Goal: Task Accomplishment & Management: Use online tool/utility

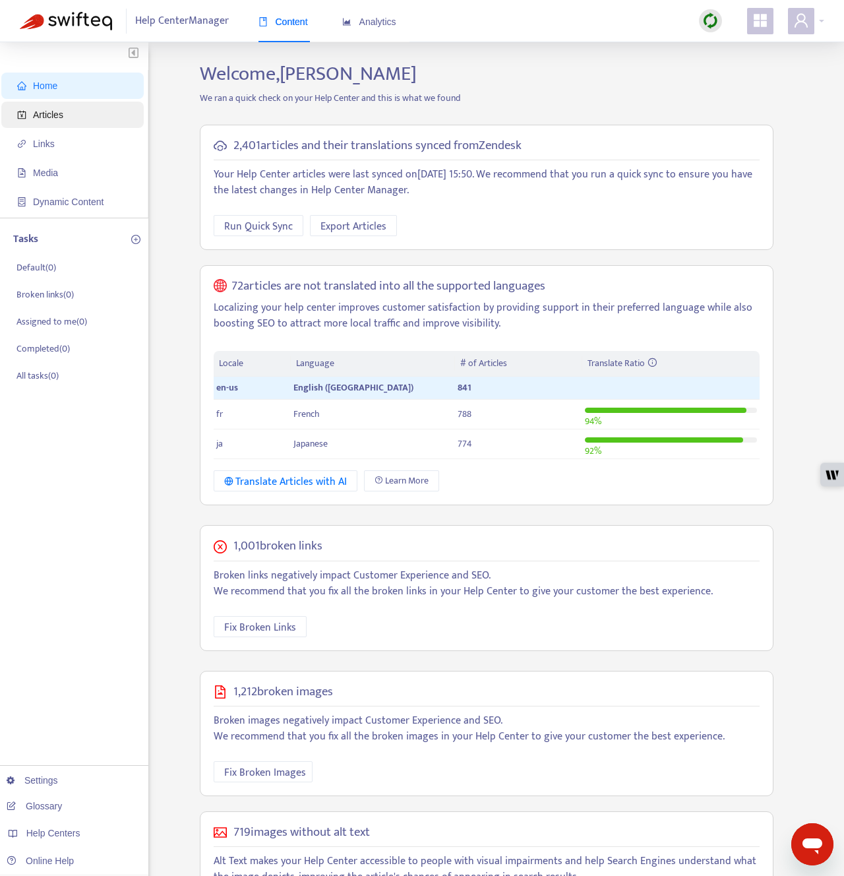
click at [55, 113] on span "Articles" at bounding box center [48, 114] width 30 height 11
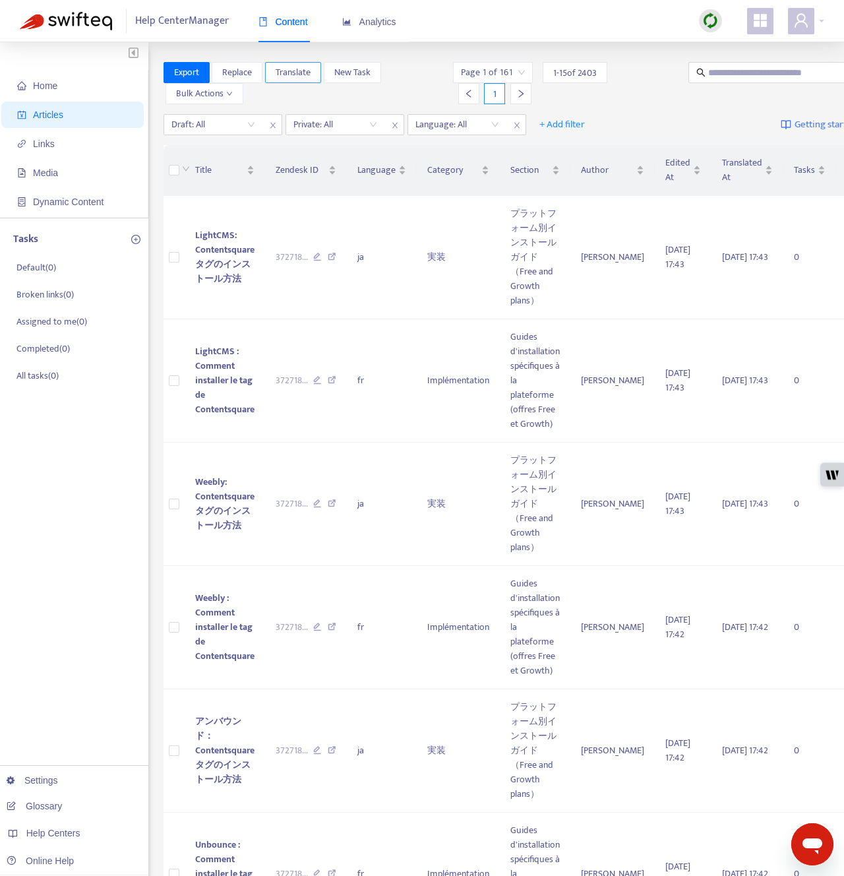
click at [310, 71] on span "Translate" at bounding box center [293, 72] width 35 height 15
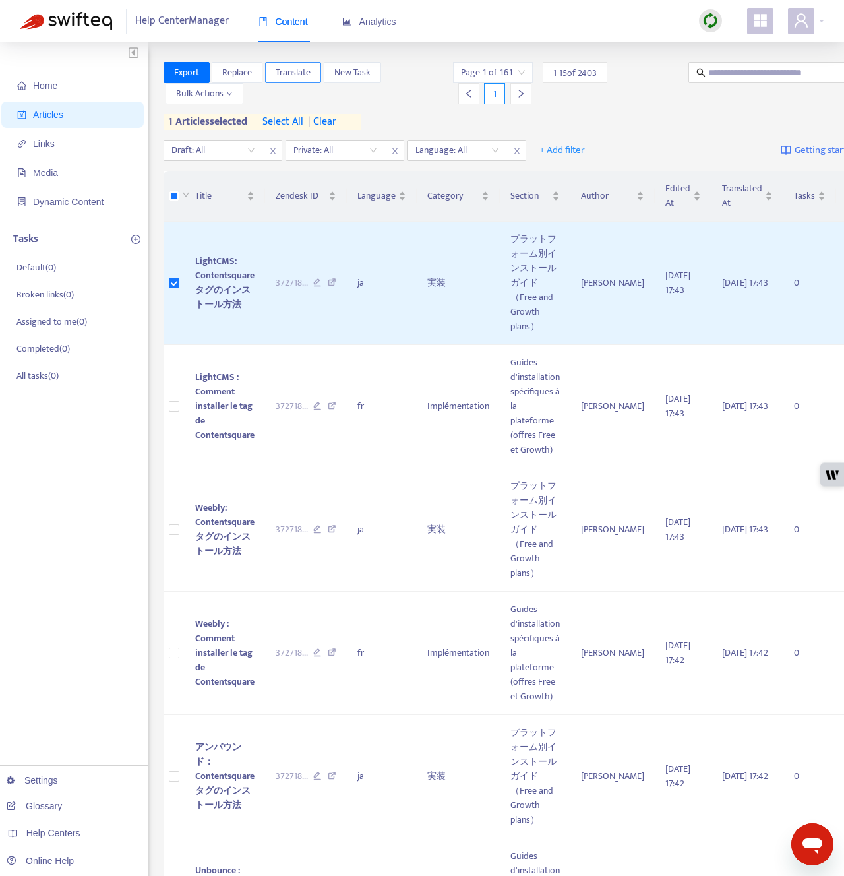
click at [289, 66] on span "Translate" at bounding box center [293, 72] width 35 height 15
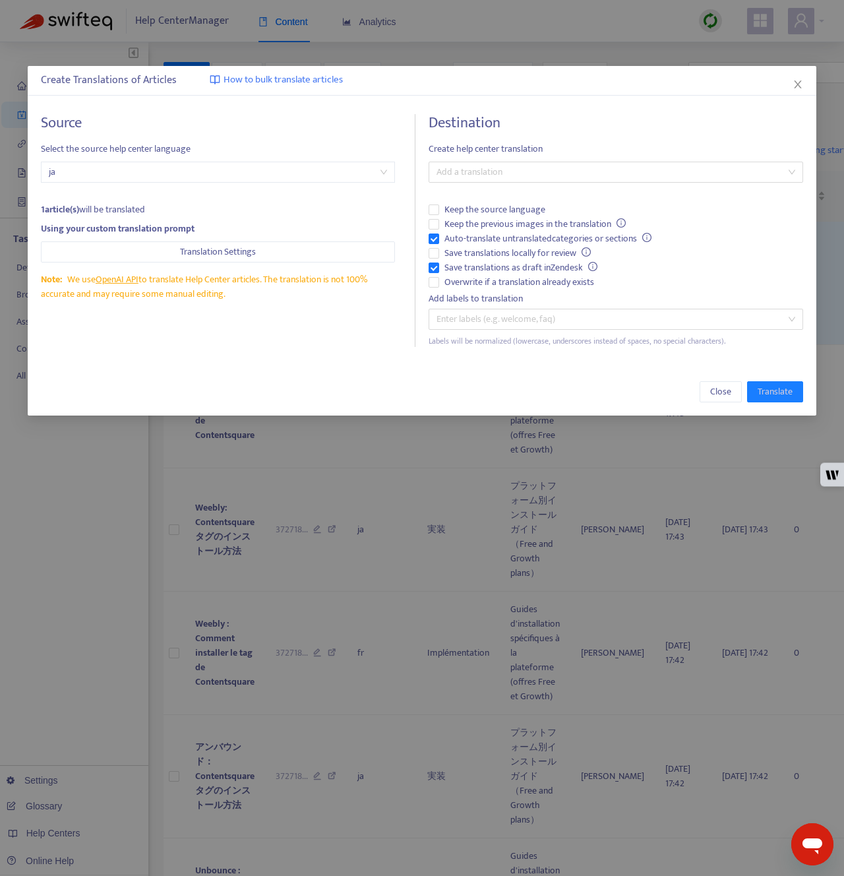
click at [282, 79] on span "How to bulk translate articles" at bounding box center [283, 80] width 119 height 15
click at [804, 82] on span "Close" at bounding box center [798, 84] width 15 height 11
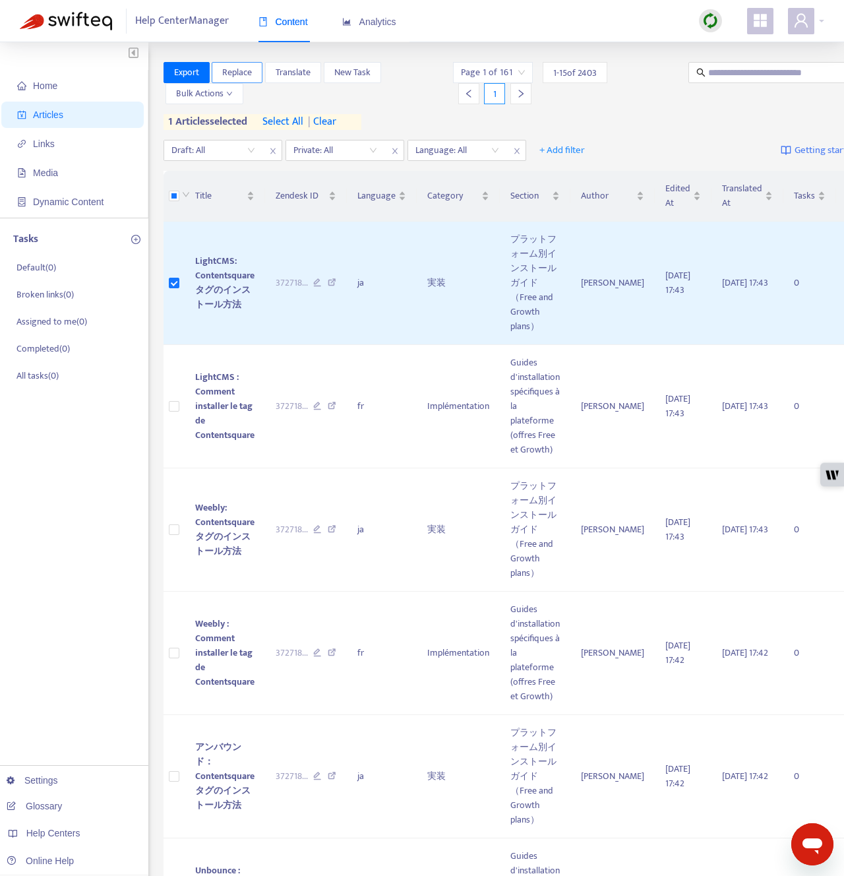
click at [235, 78] on span "Replace" at bounding box center [237, 72] width 30 height 15
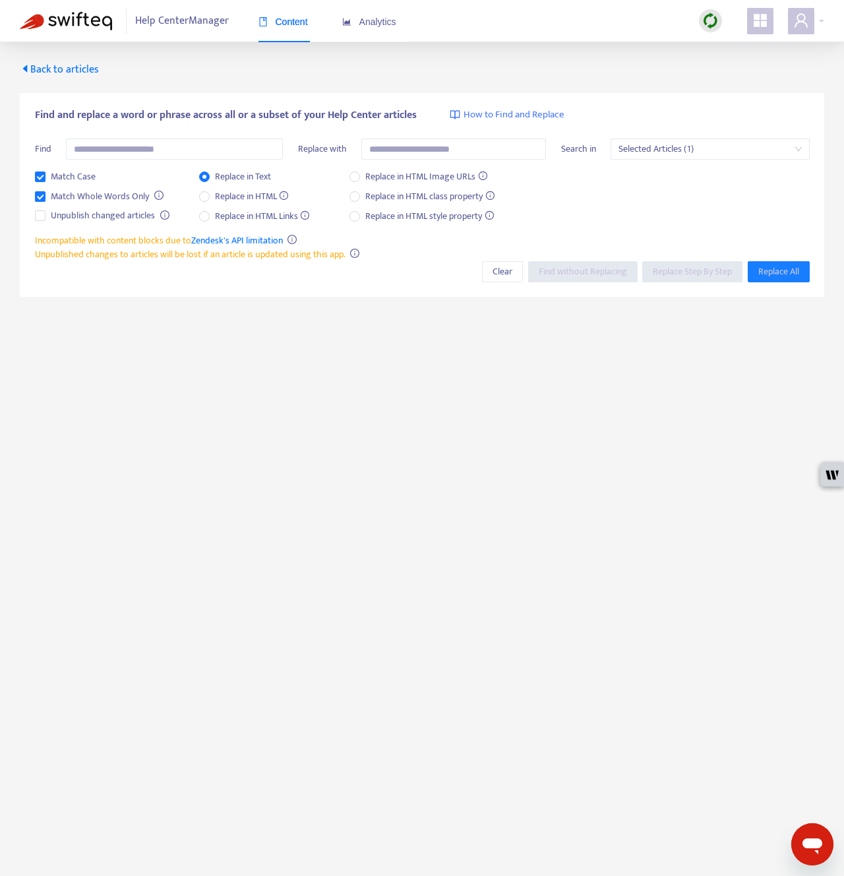
click at [279, 28] on div "Content" at bounding box center [283, 22] width 49 height 15
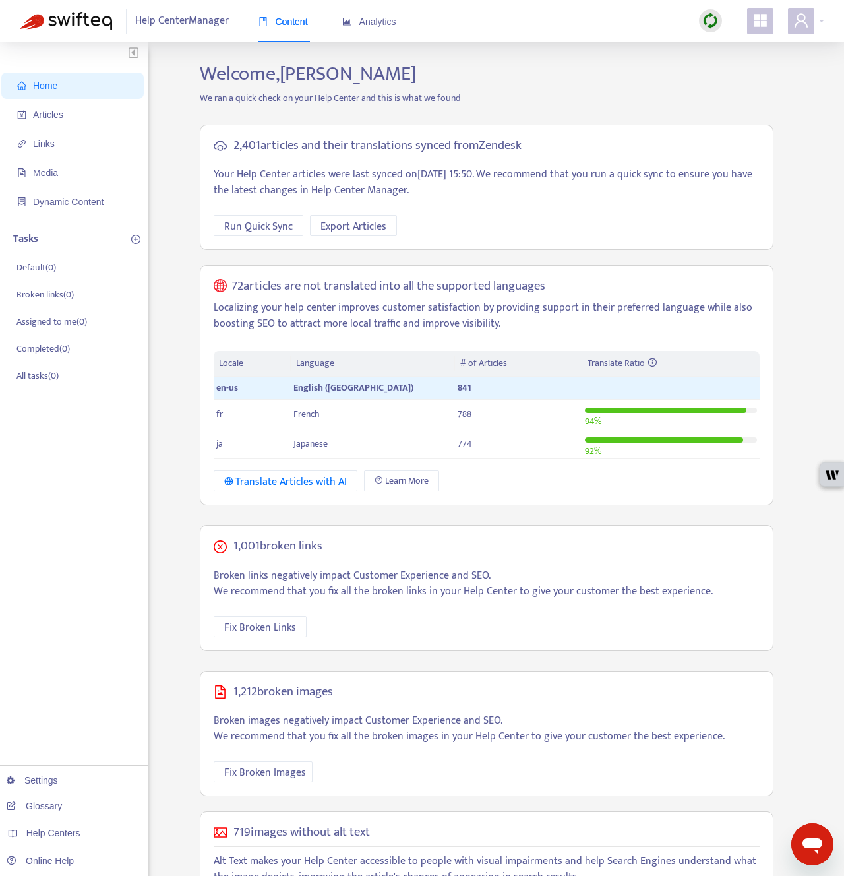
click at [707, 20] on img at bounding box center [711, 21] width 16 height 16
click at [717, 44] on link "Quick Sync" at bounding box center [738, 47] width 56 height 15
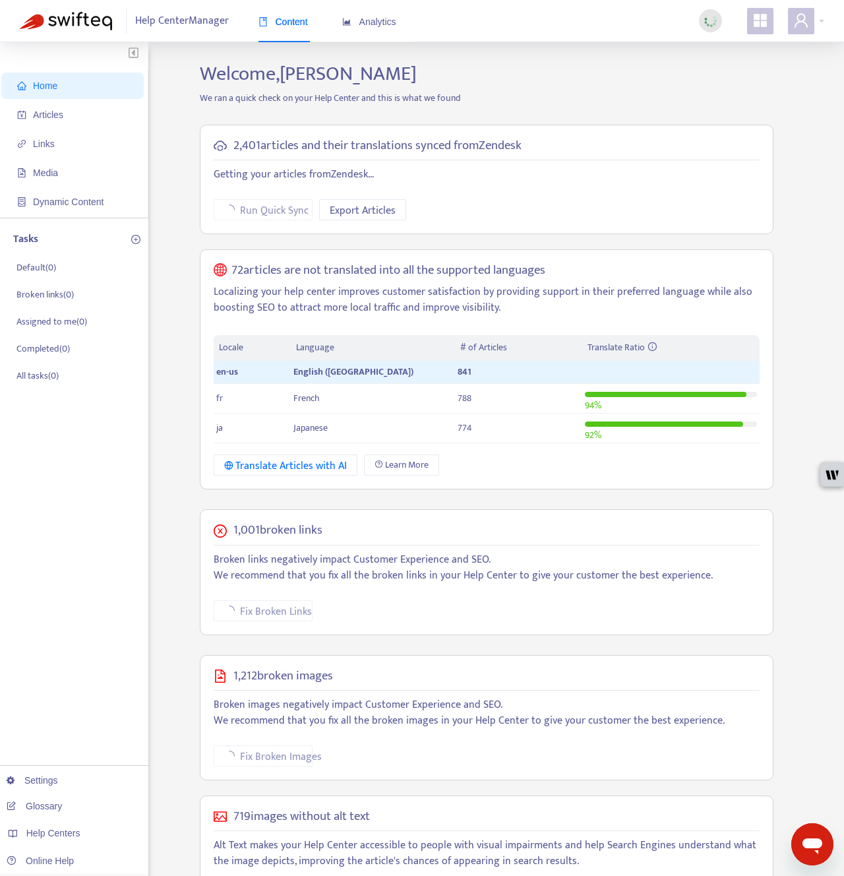
click at [148, 486] on div "Home Articles Links Media Dynamic Content Tasks Default ( 0 ) Broken links ( 0 …" at bounding box center [74, 491] width 148 height 898
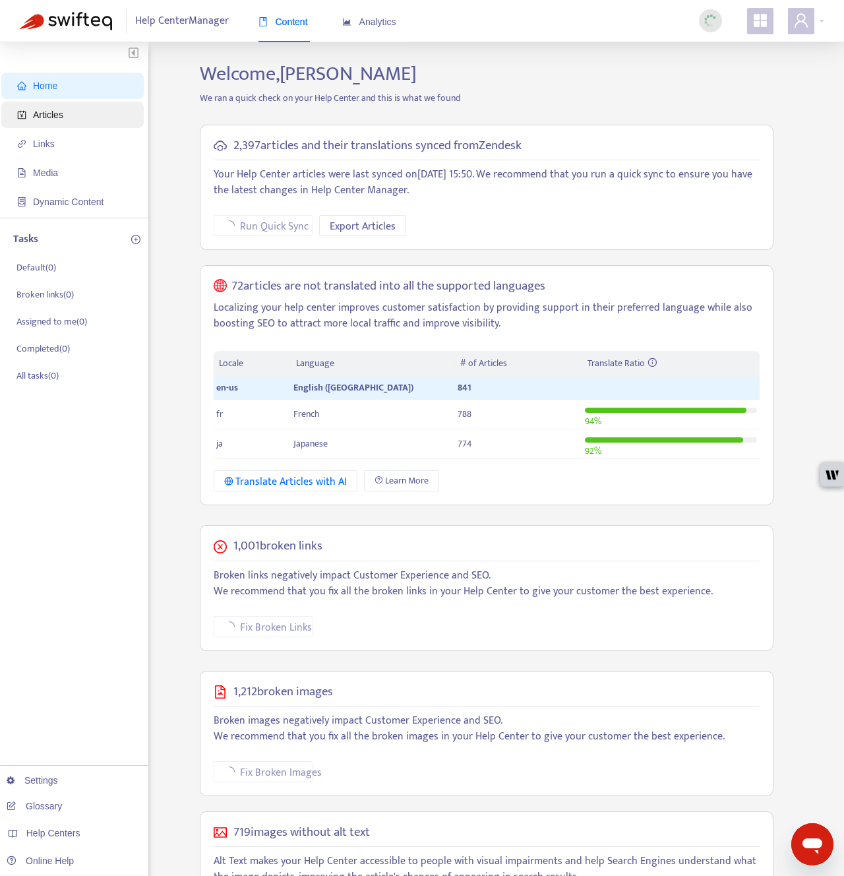
click at [69, 111] on span "Articles" at bounding box center [75, 115] width 116 height 26
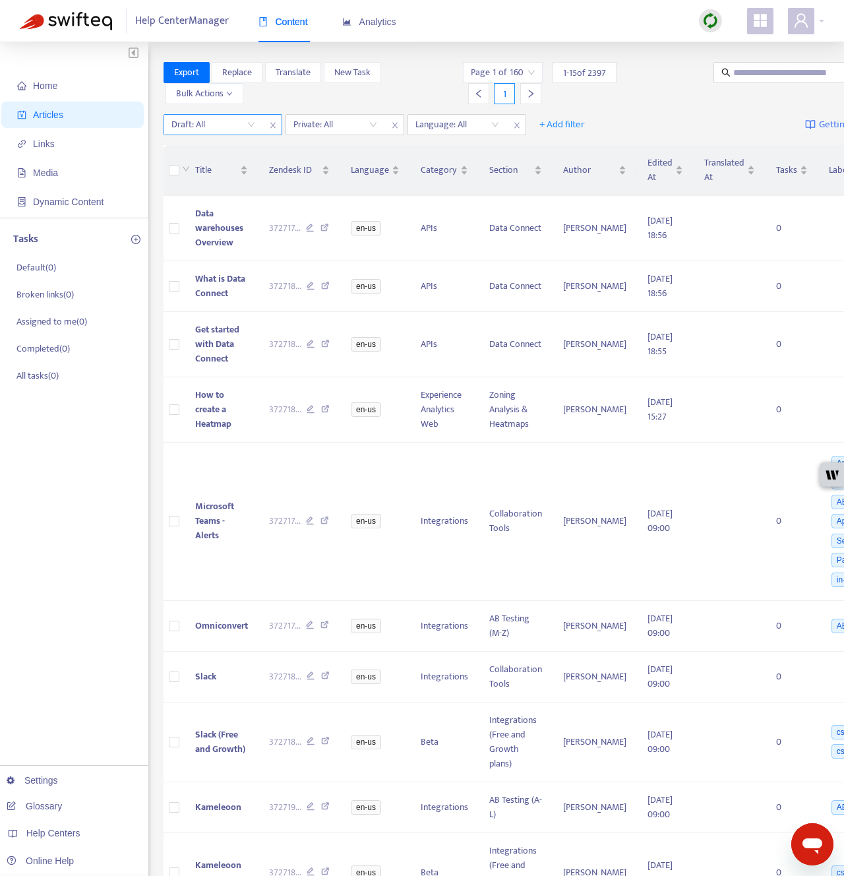
click at [239, 125] on input "search" at bounding box center [214, 125] width 84 height 20
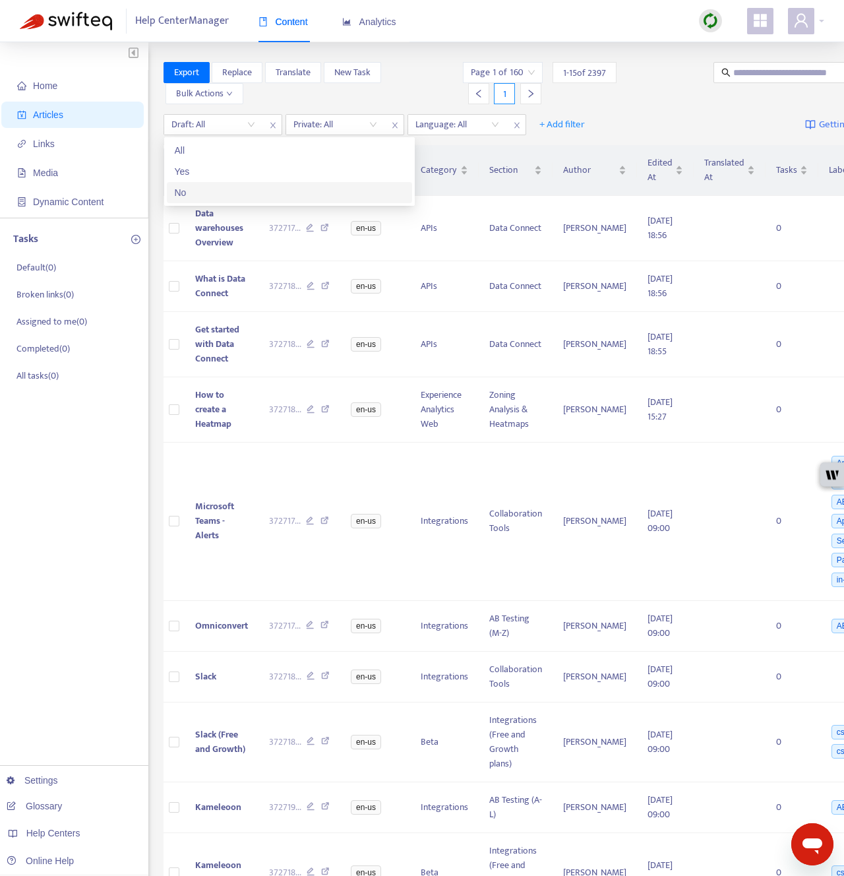
click at [226, 195] on div "No" at bounding box center [290, 192] width 230 height 15
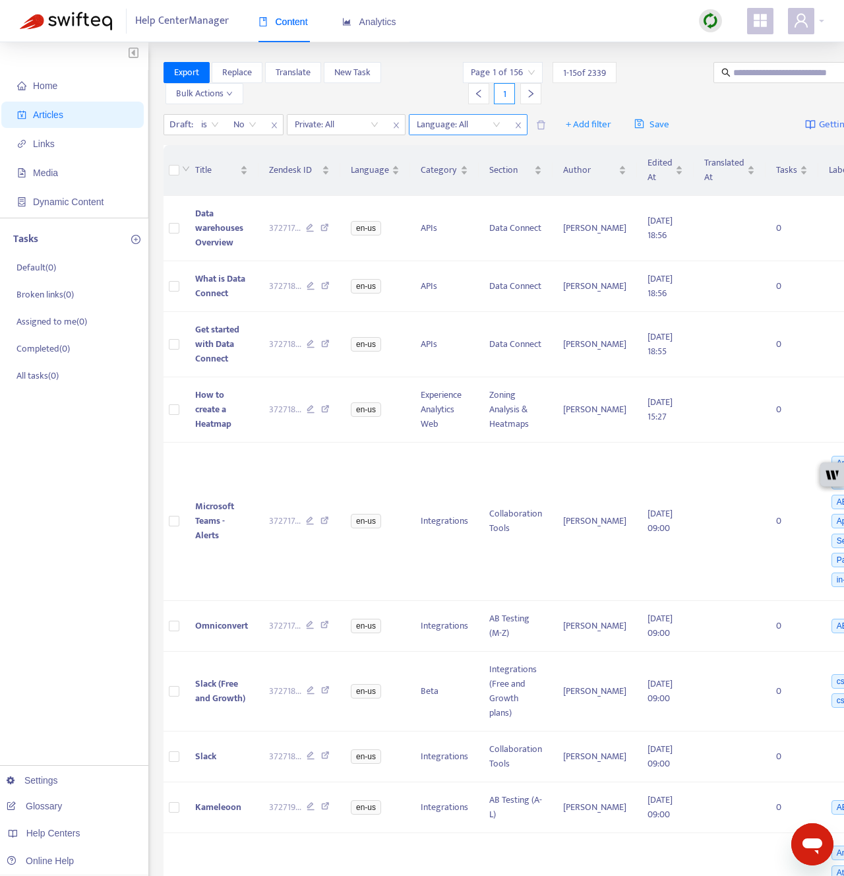
click at [467, 129] on div at bounding box center [452, 125] width 80 height 16
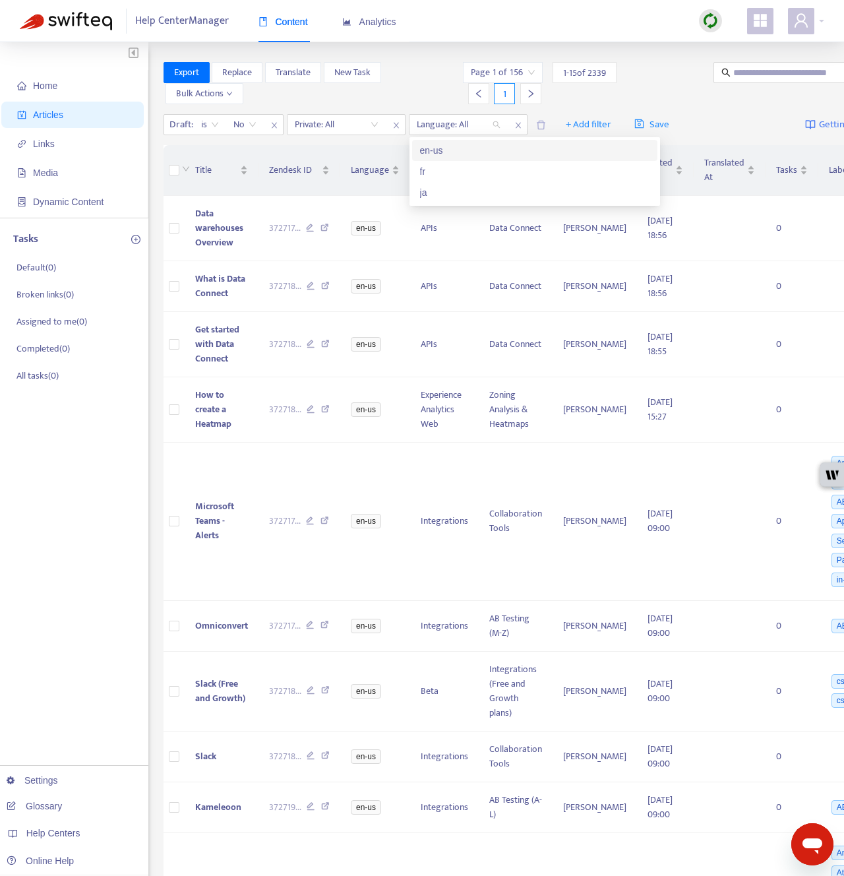
click at [464, 156] on div "en-us" at bounding box center [535, 150] width 230 height 15
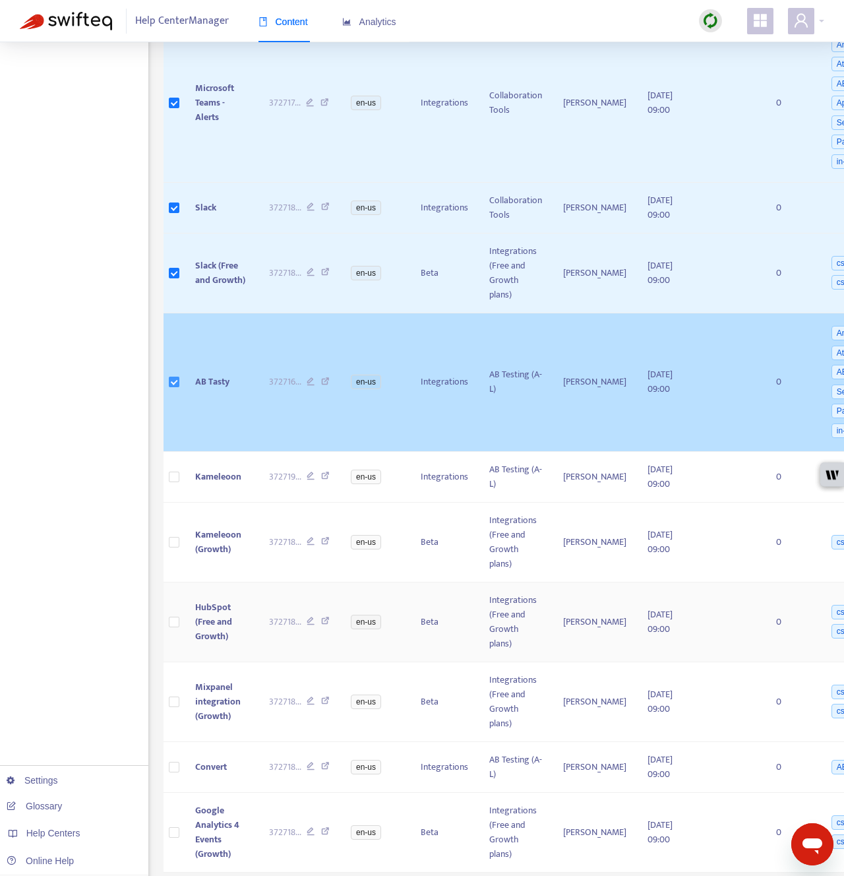
scroll to position [493, 0]
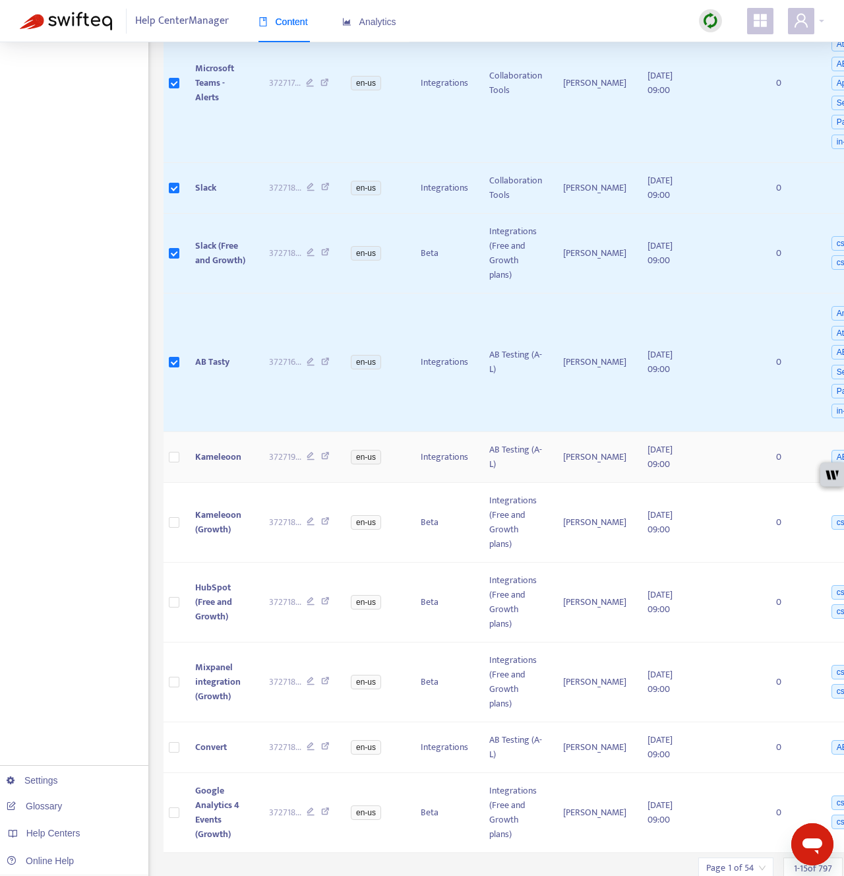
click at [179, 478] on td at bounding box center [174, 457] width 21 height 51
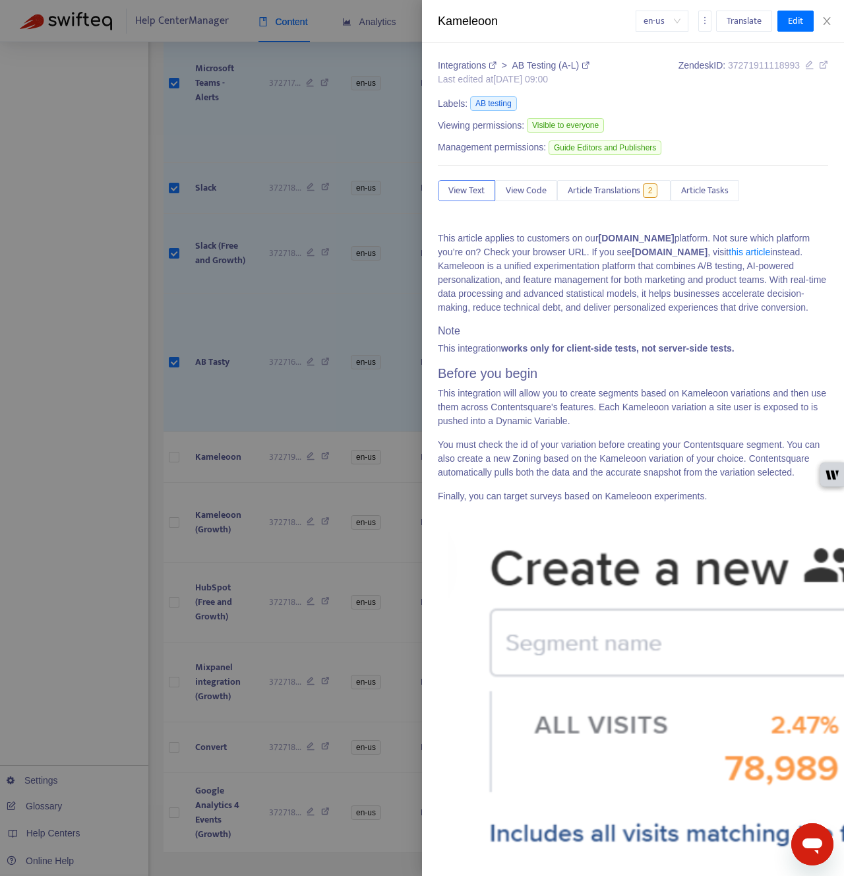
click at [179, 522] on div at bounding box center [422, 438] width 844 height 876
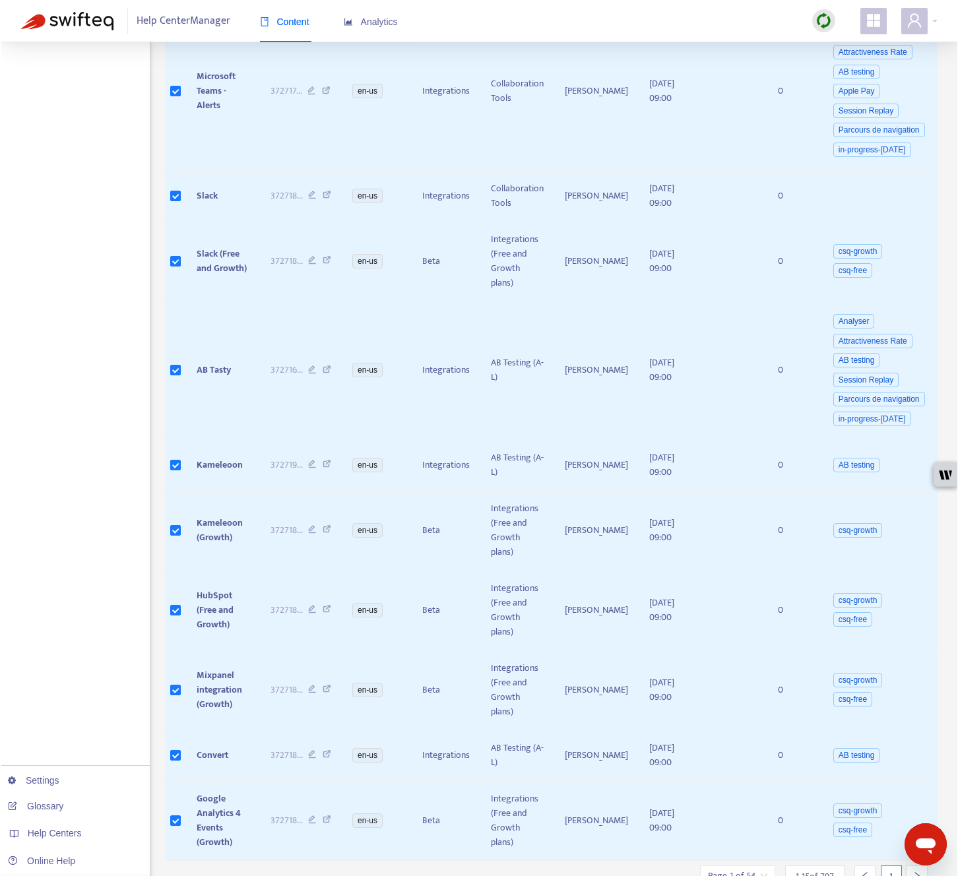
scroll to position [471, 0]
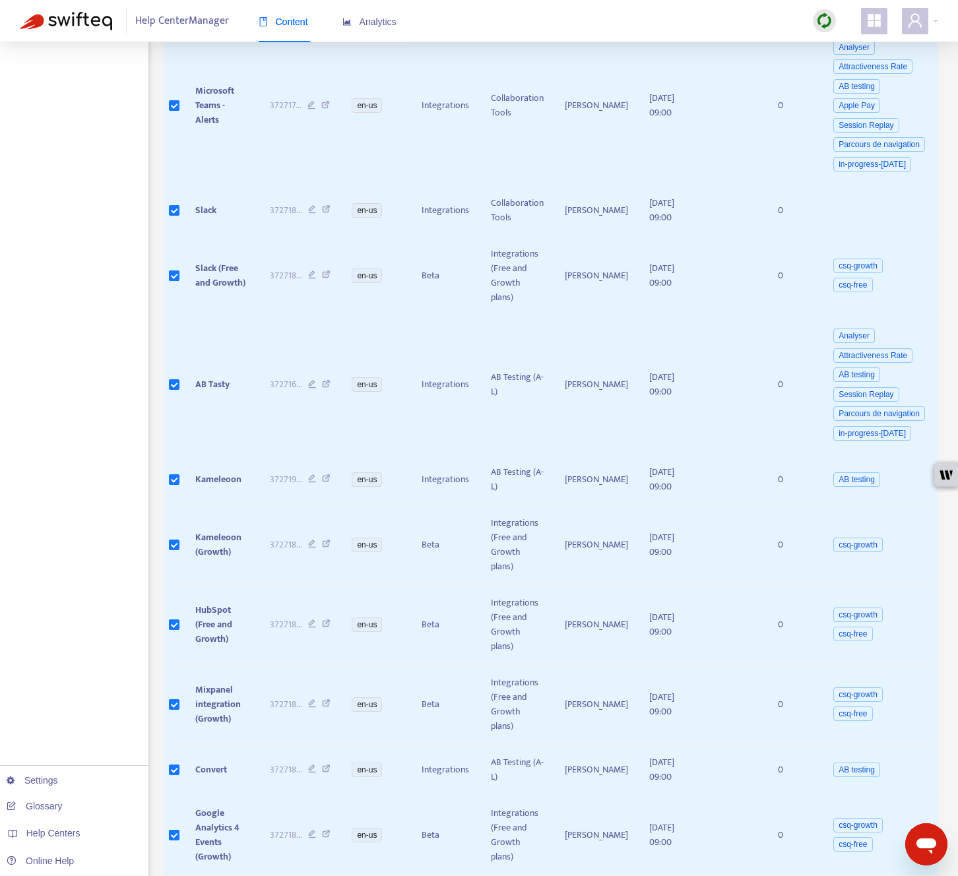
click at [844, 853] on icon "right" at bounding box center [917, 890] width 9 height 9
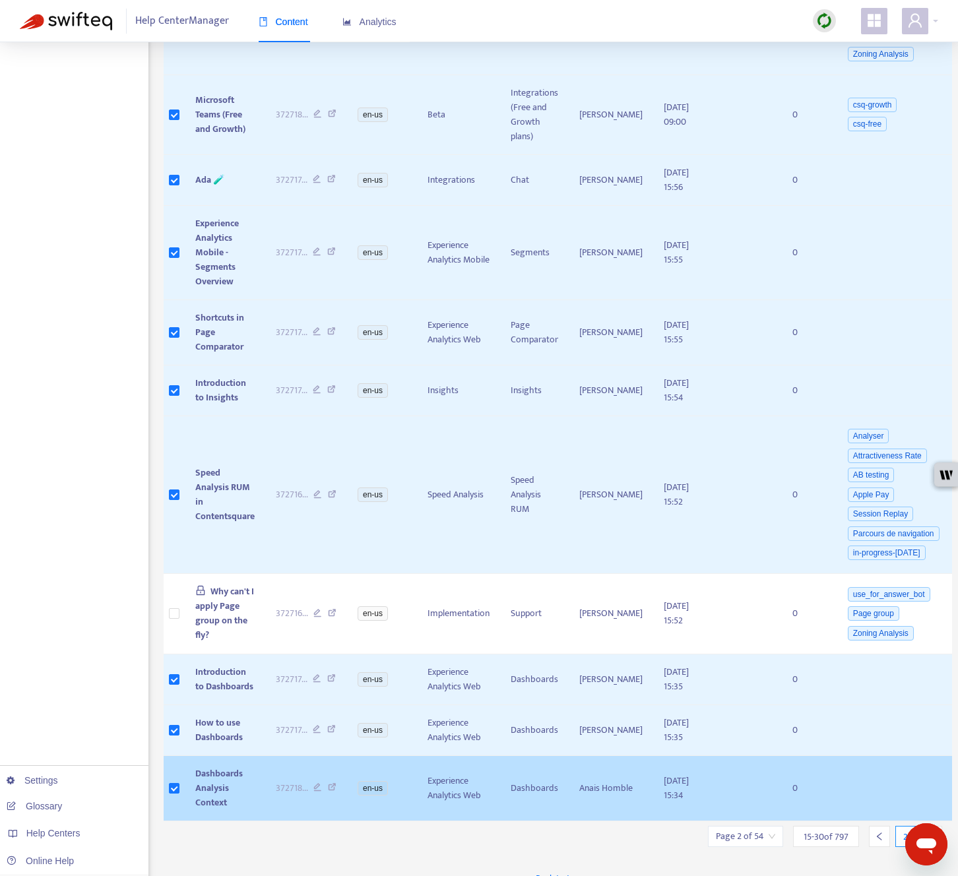
scroll to position [621, 0]
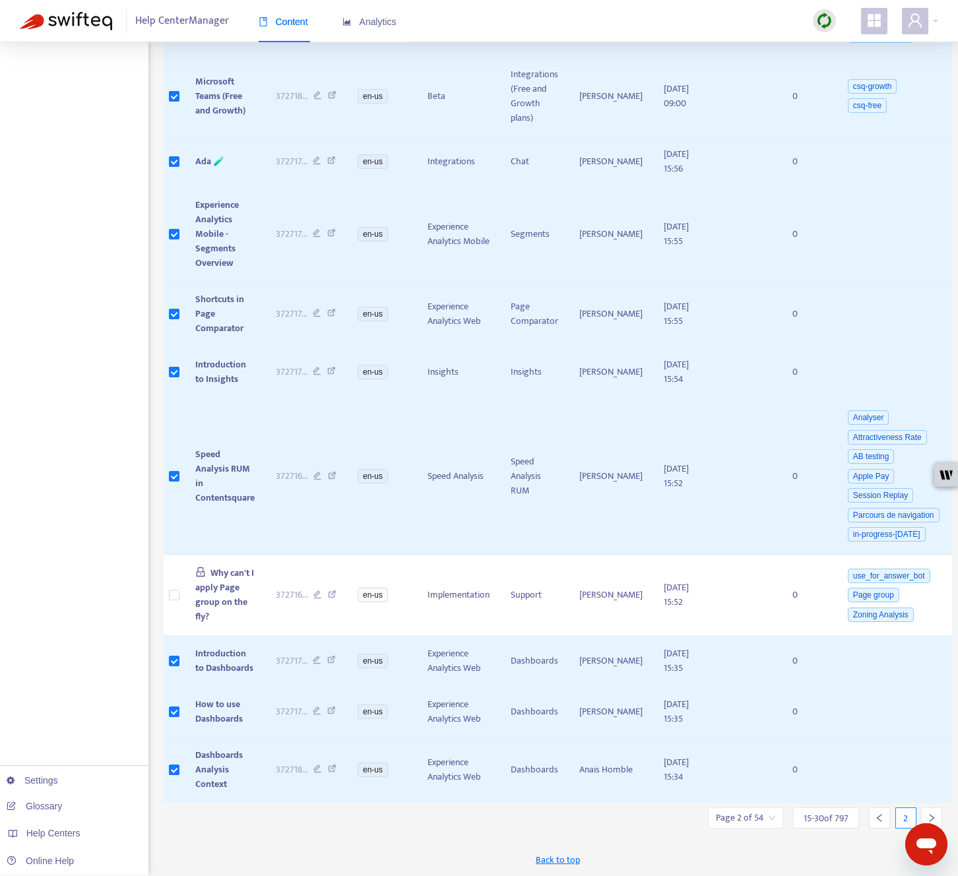
click at [844, 811] on div at bounding box center [931, 817] width 21 height 21
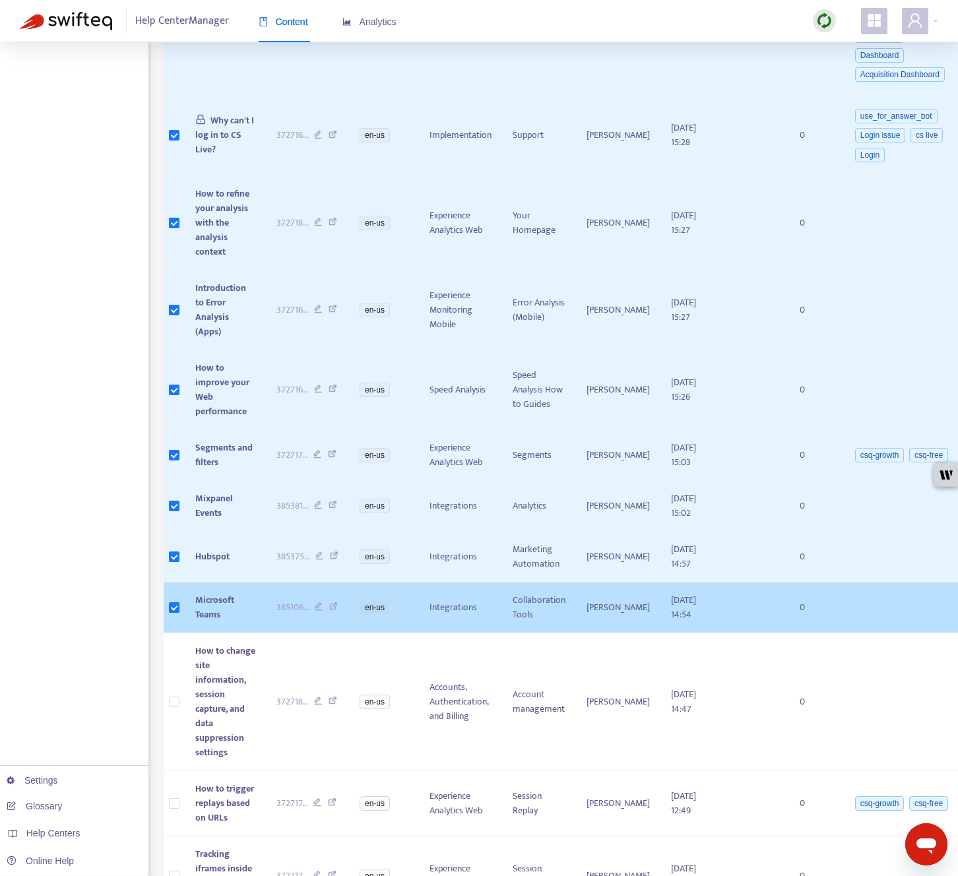
scroll to position [457, 0]
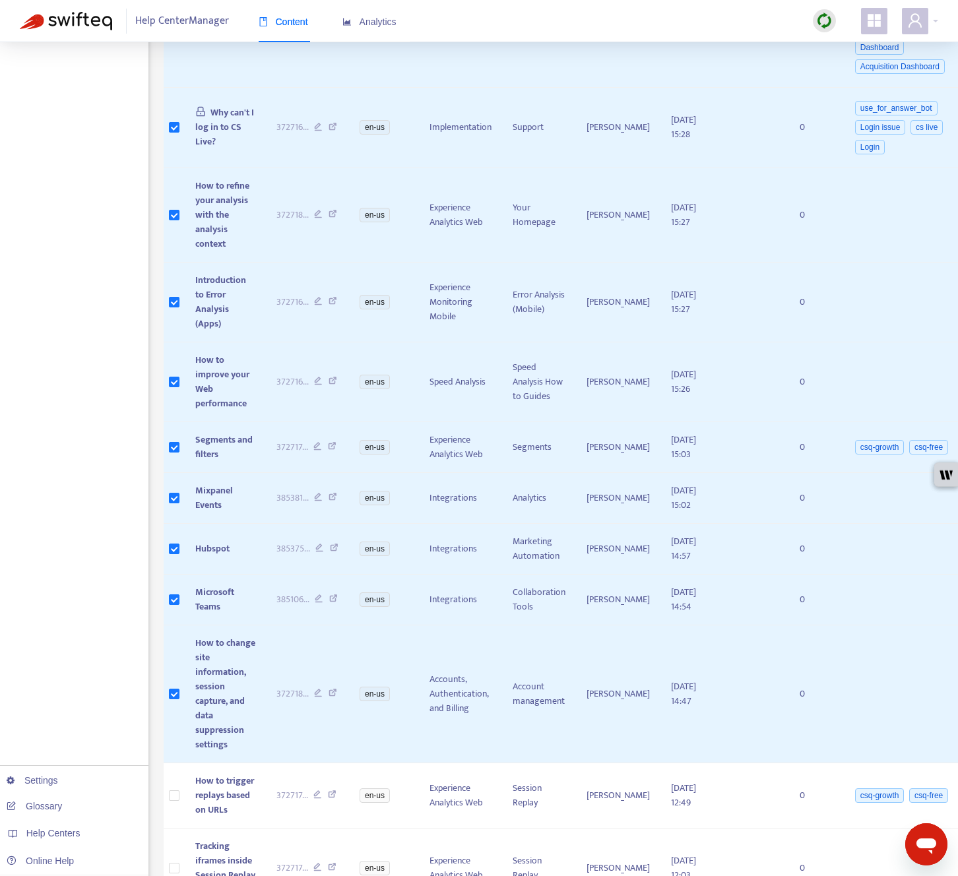
click at [154, 809] on div "Home Articles Links Media Dynamic Content Tasks Default ( 0 ) Broken links ( 0 …" at bounding box center [479, 293] width 918 height 1377
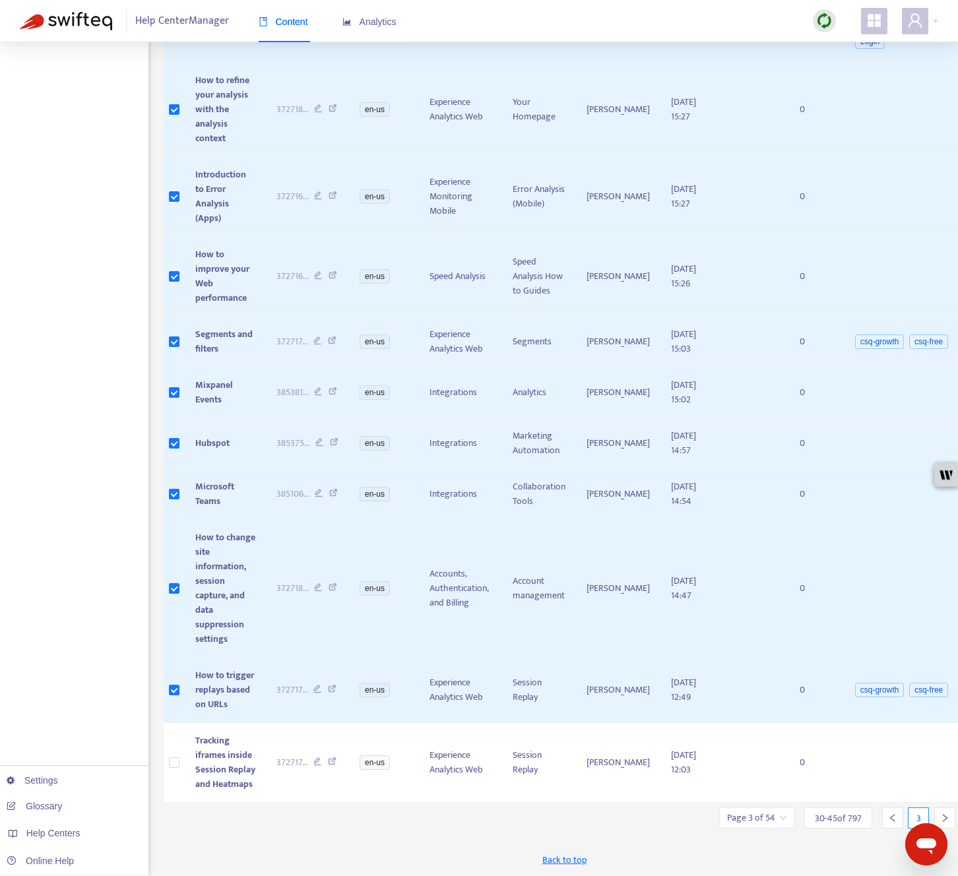
click at [168, 811] on div "Export Replace Translate New Task Bulk Actions Page 3 of 54 30 - 45 of 797 3 43…" at bounding box center [564, 187] width 801 height 1377
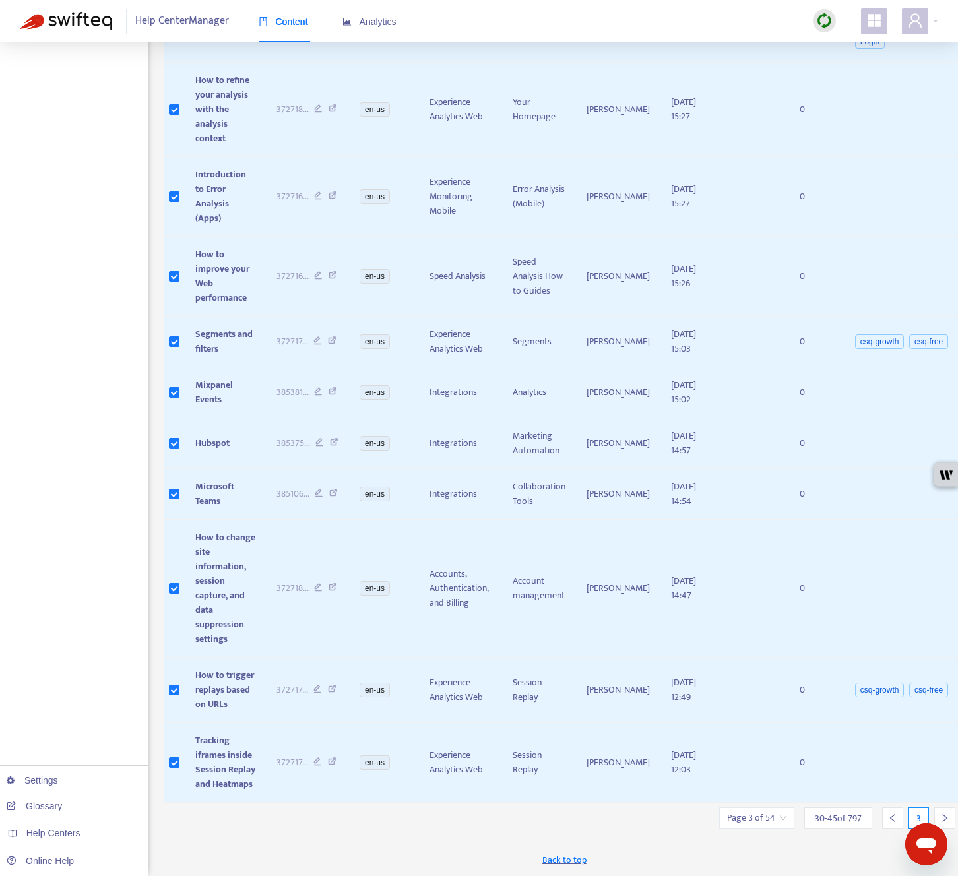
click at [844, 811] on div at bounding box center [944, 817] width 21 height 21
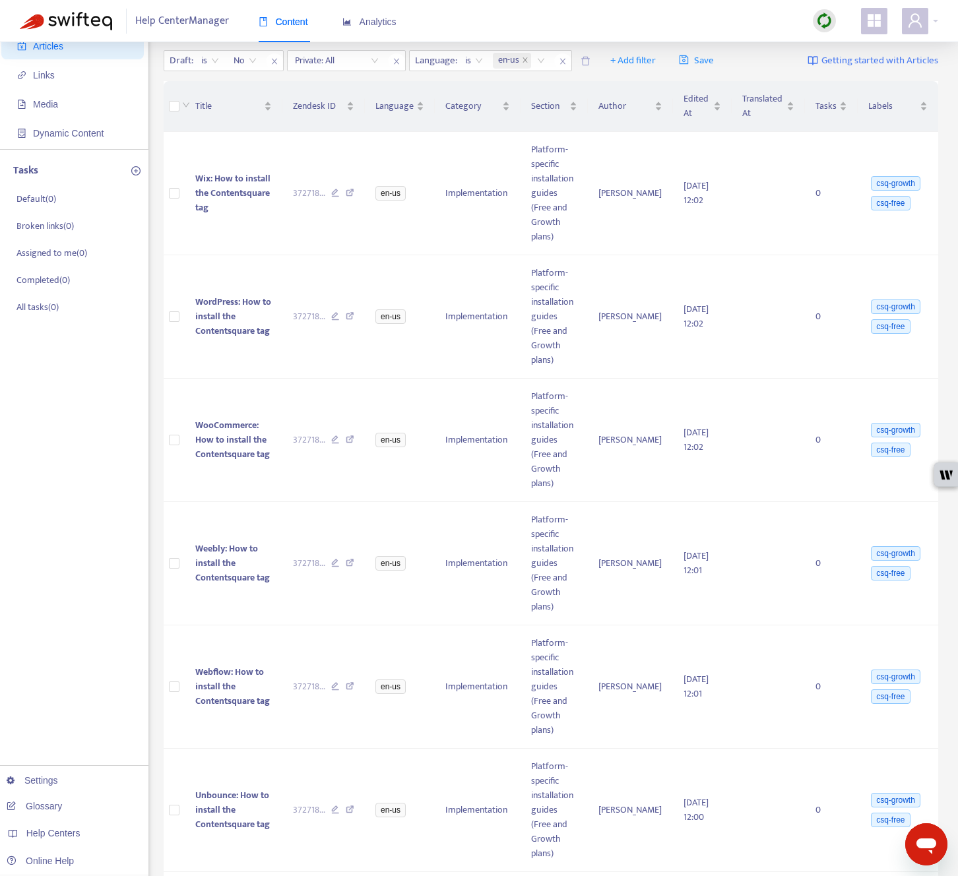
scroll to position [0, 0]
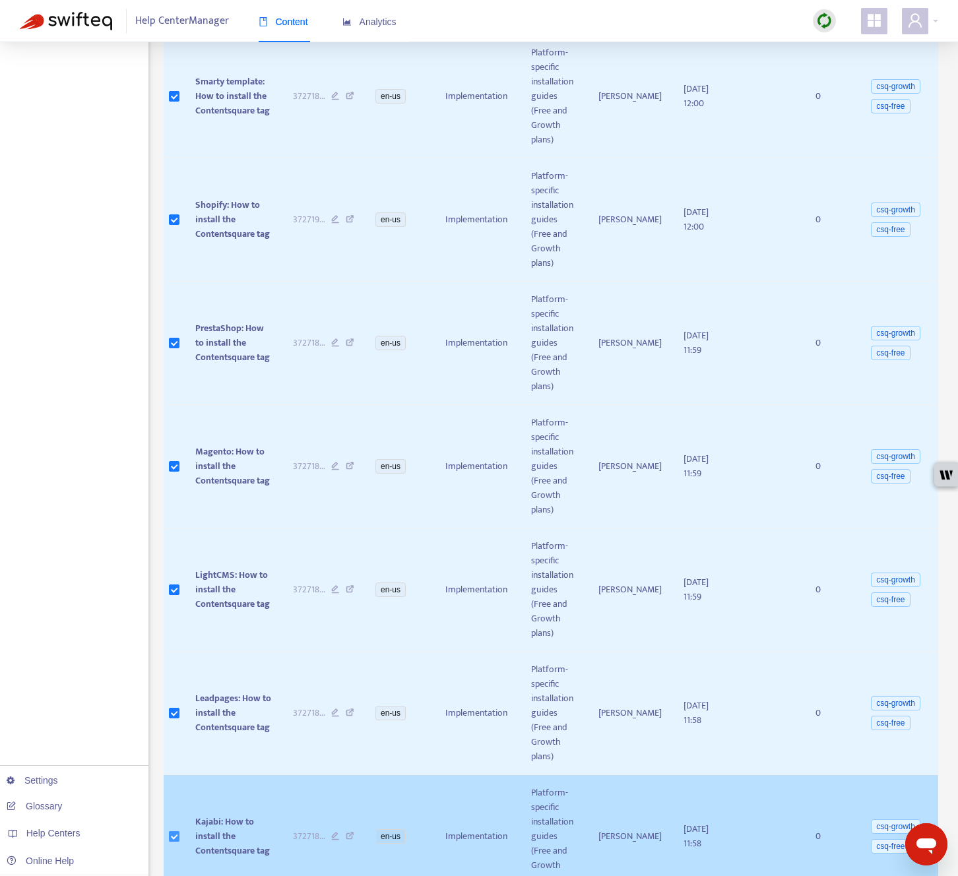
scroll to position [1052, 0]
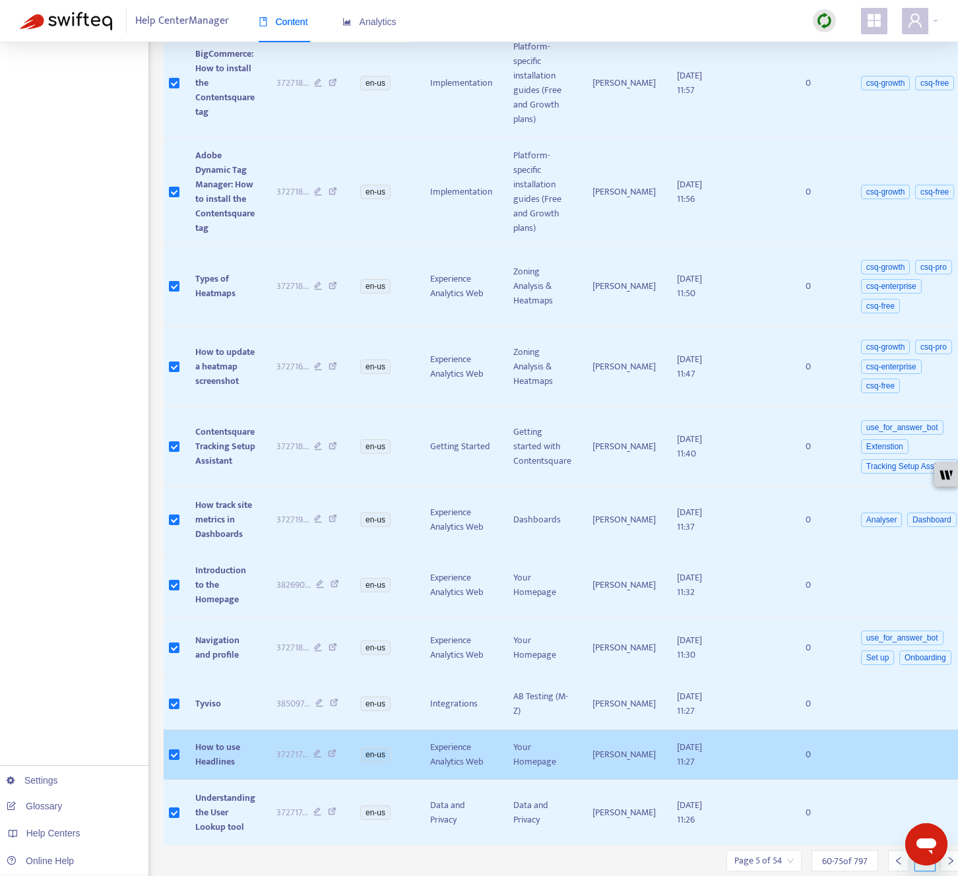
scroll to position [650, 0]
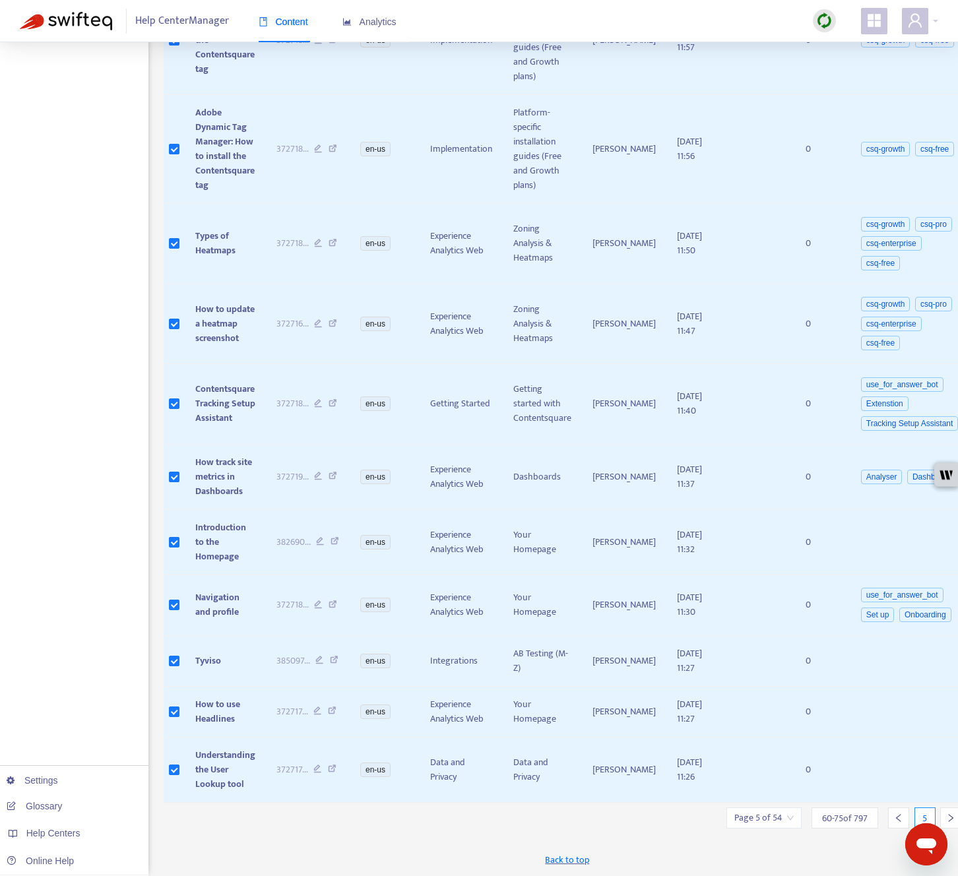
click at [844, 819] on icon "right" at bounding box center [951, 818] width 5 height 8
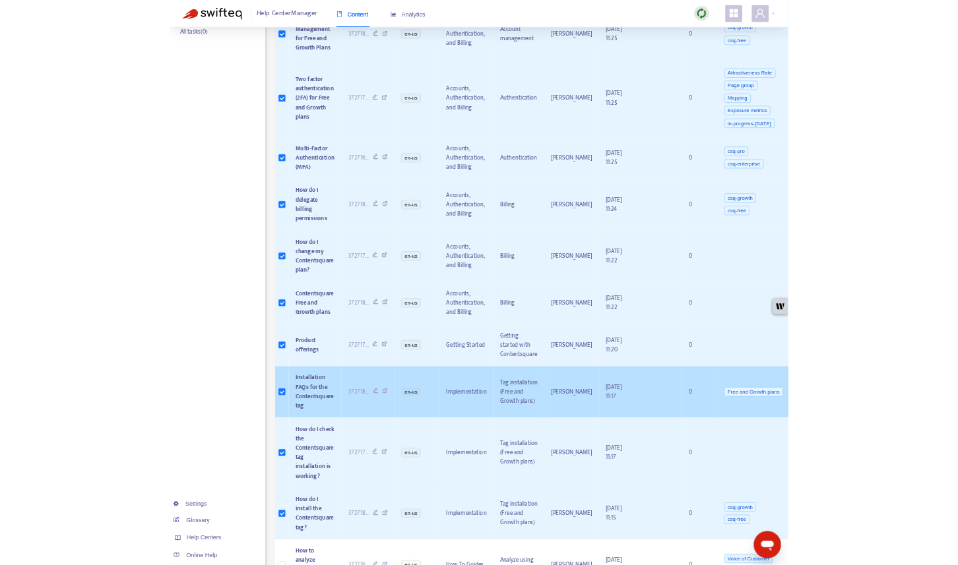
scroll to position [0, 0]
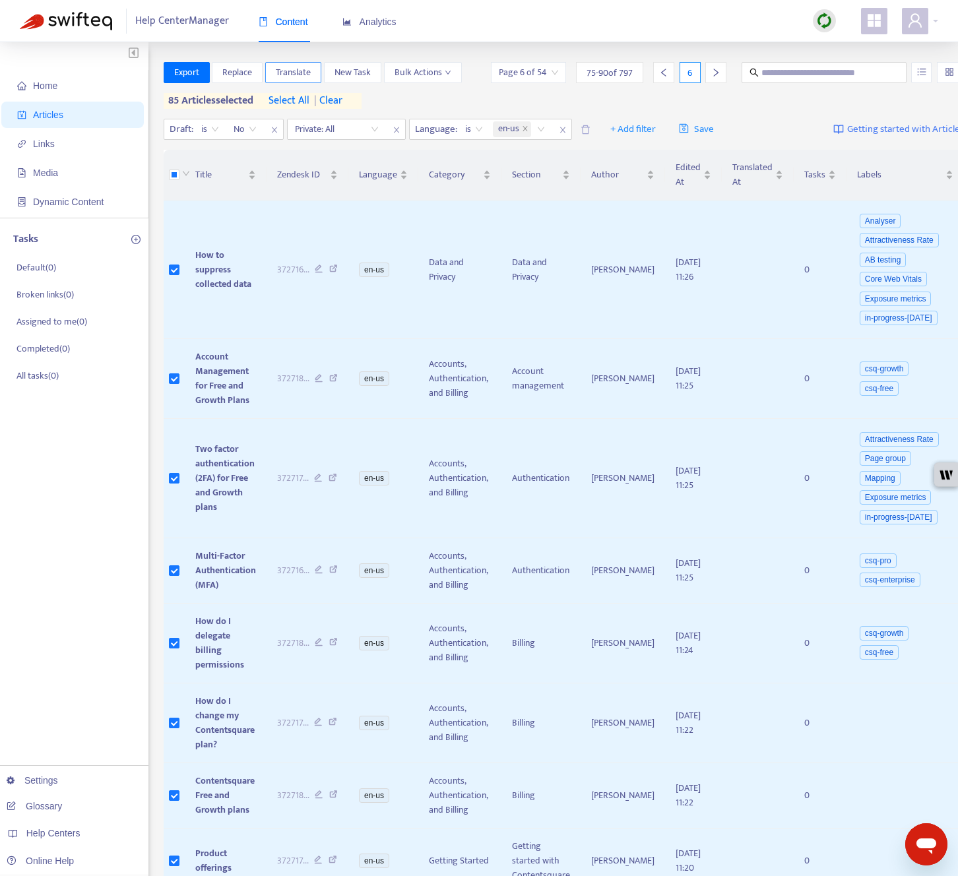
click at [304, 79] on span "Translate" at bounding box center [293, 72] width 35 height 15
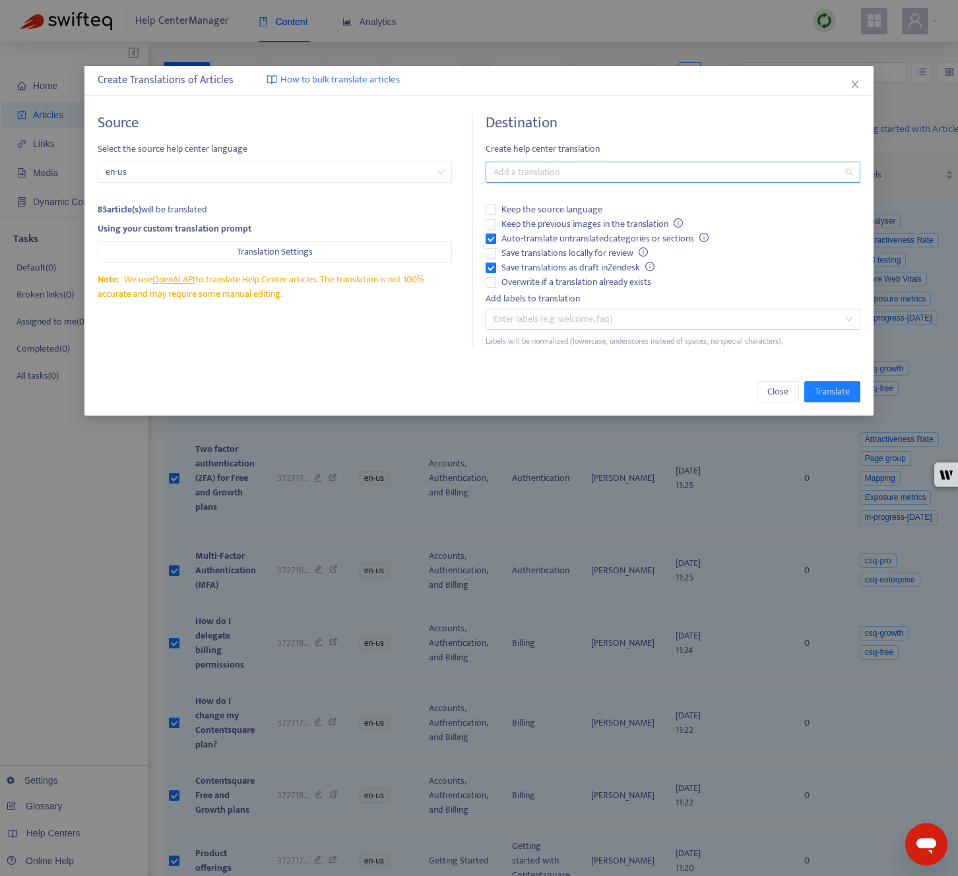
click at [579, 181] on div "Add a translation" at bounding box center [672, 172] width 374 height 21
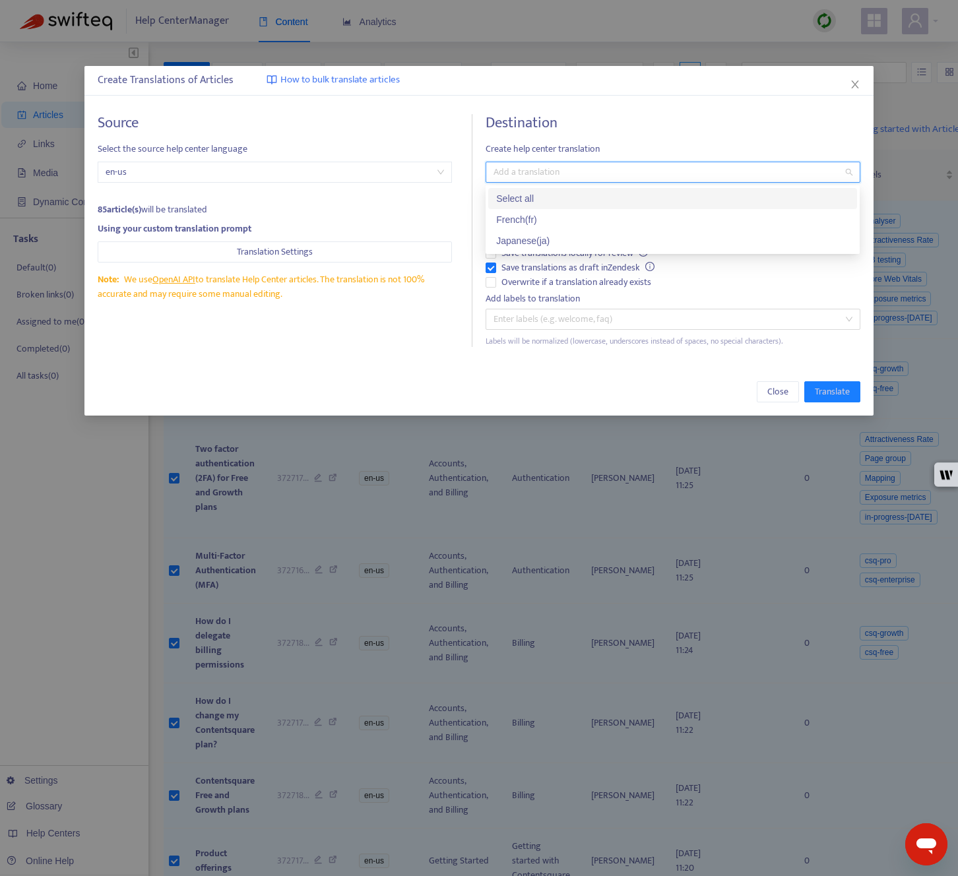
click at [559, 193] on div "Select all" at bounding box center [672, 198] width 353 height 15
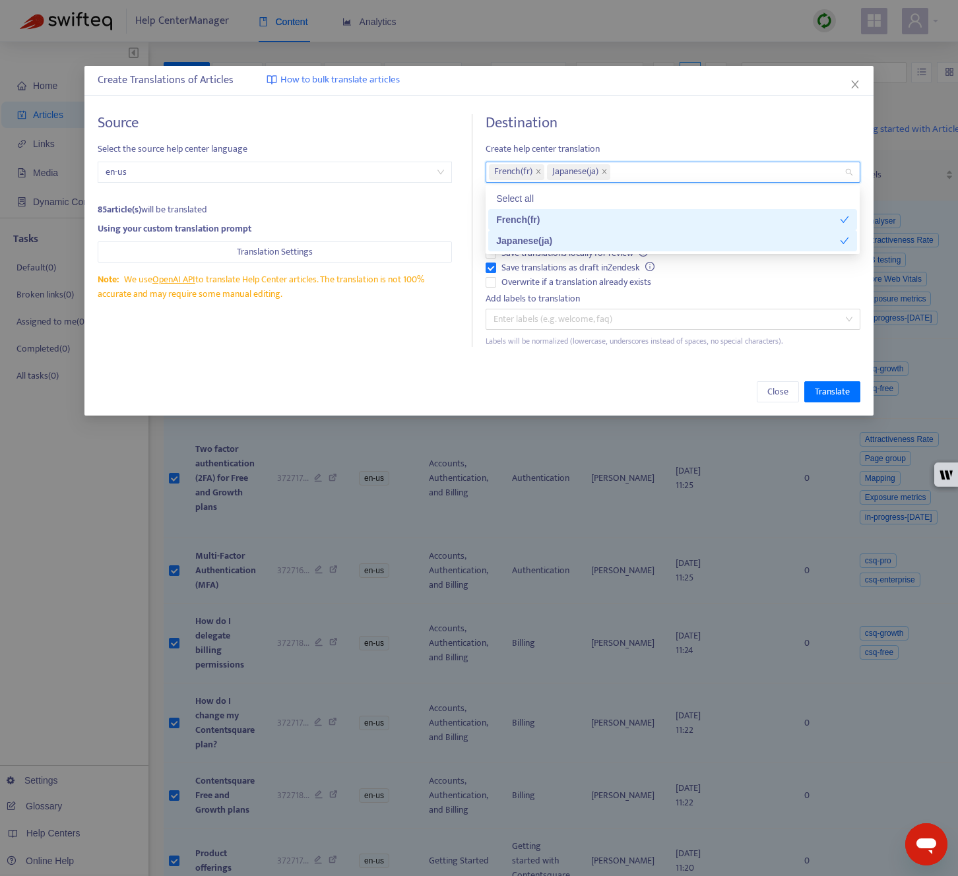
click at [422, 342] on div "Source Select the source help center language en-us 85 article(s) will be trans…" at bounding box center [285, 230] width 375 height 233
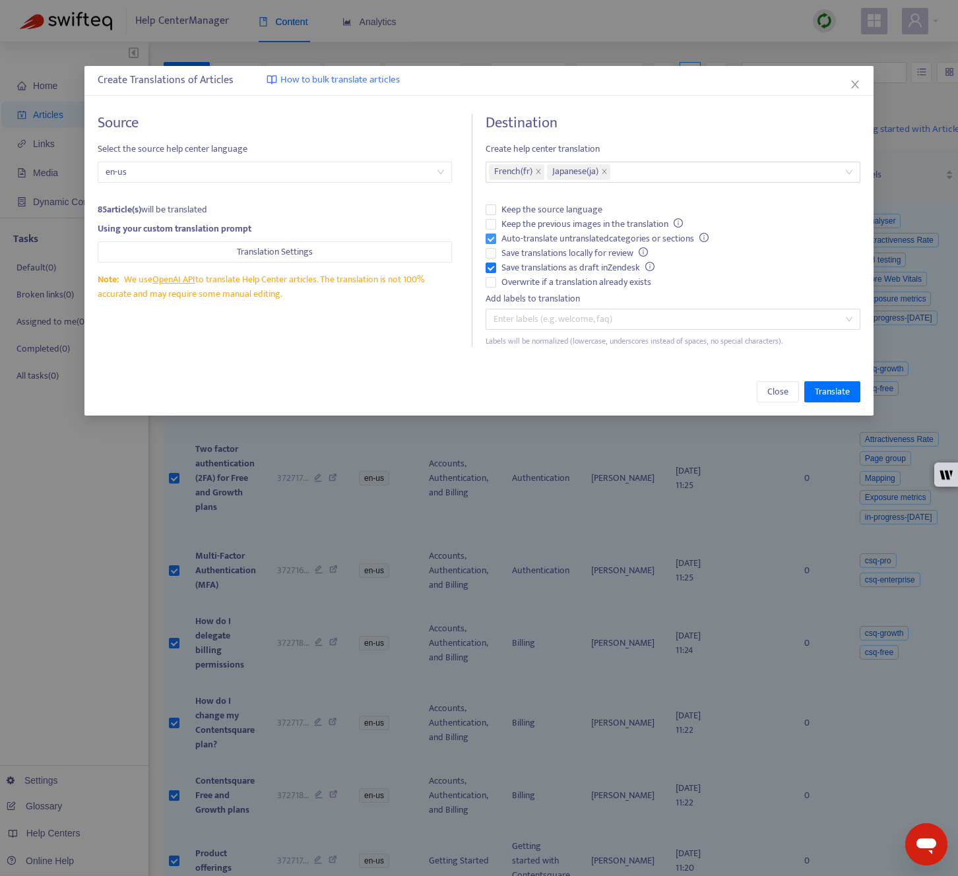
click at [501, 241] on span "Auto-translate untranslated categories or sections" at bounding box center [605, 239] width 218 height 15
click at [503, 263] on span "Save translations as draft in Zendesk" at bounding box center [578, 268] width 164 height 15
click at [504, 281] on span "Overwrite if a translation already exists" at bounding box center [576, 282] width 160 height 15
click at [829, 385] on span "Translate" at bounding box center [832, 392] width 35 height 15
